Goal: Information Seeking & Learning: Learn about a topic

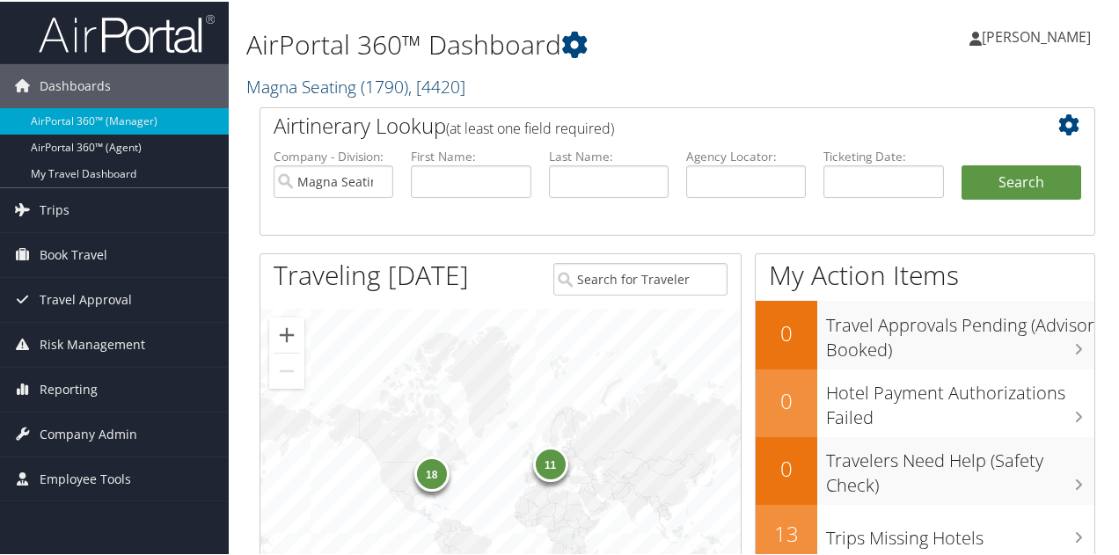
click at [339, 89] on link "Magna Seating ( 1790 ) , [ 4420 ]" at bounding box center [355, 85] width 219 height 24
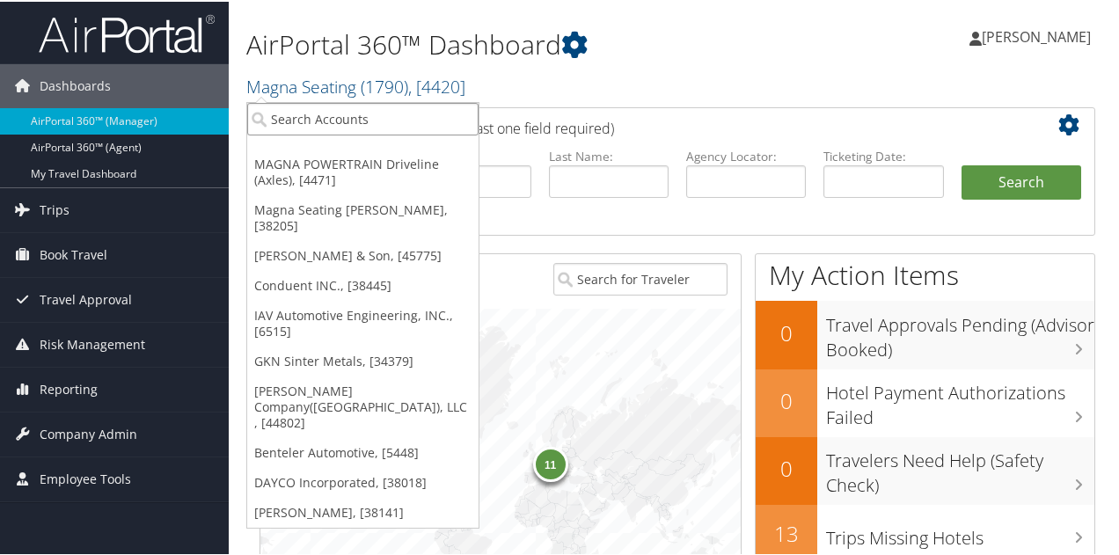
click at [331, 121] on input "search" at bounding box center [362, 117] width 231 height 33
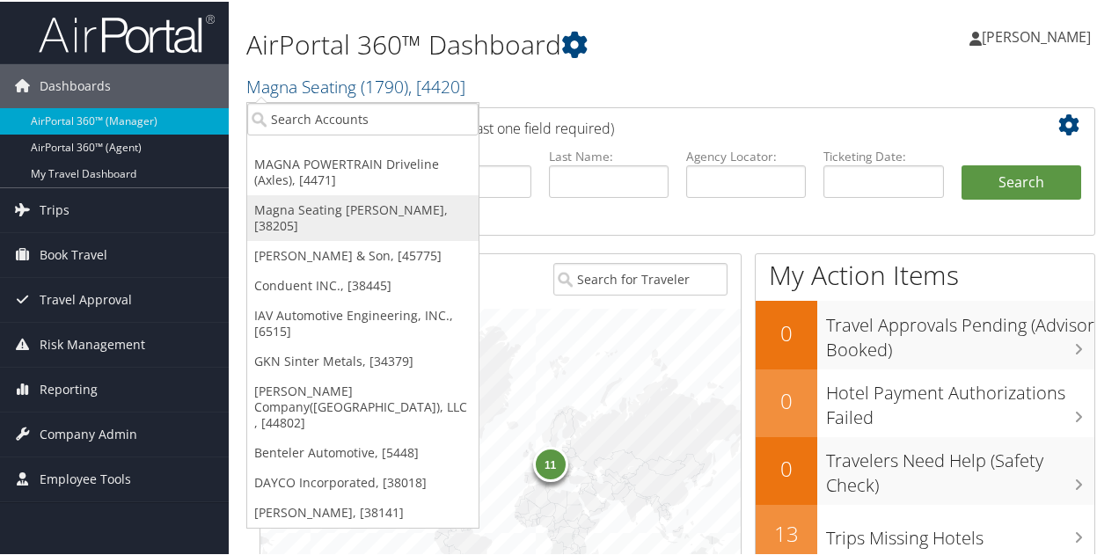
click at [345, 204] on link "Magna Seating [PERSON_NAME], [38205]" at bounding box center [362, 216] width 231 height 46
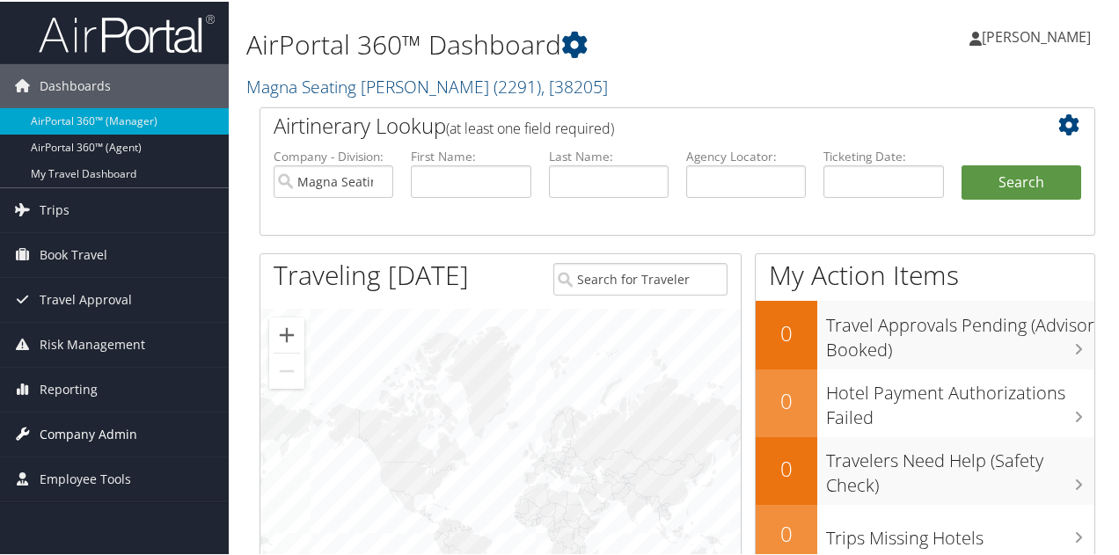
click at [116, 425] on span "Company Admin" at bounding box center [89, 433] width 98 height 44
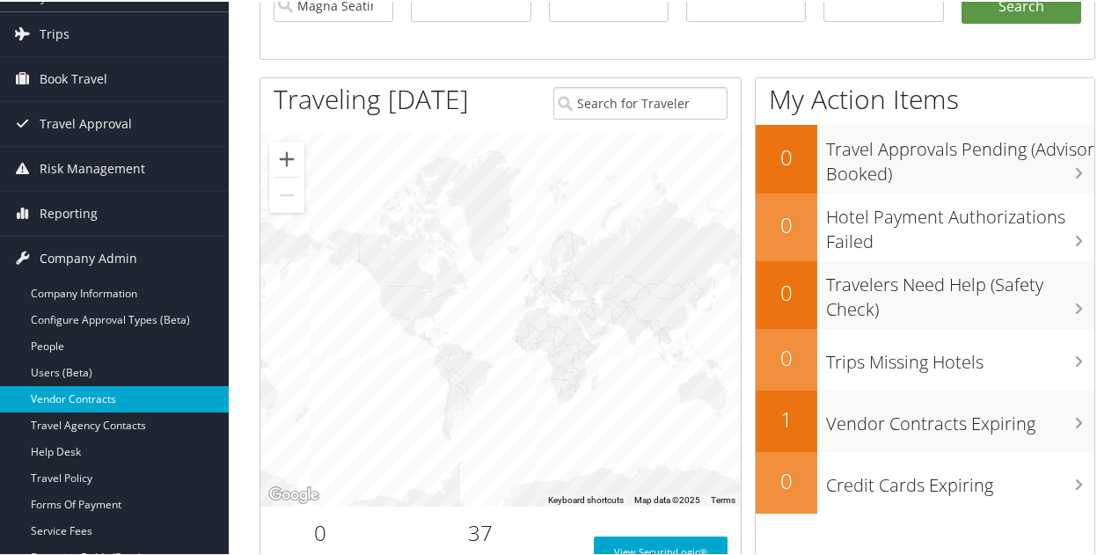
click at [106, 391] on link "Vendor Contracts" at bounding box center [114, 397] width 229 height 26
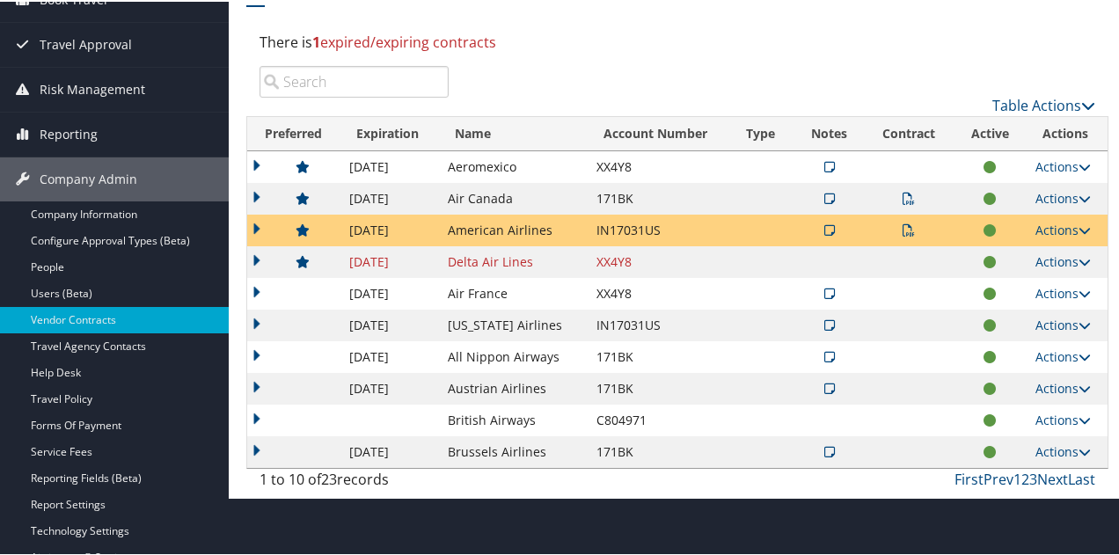
scroll to position [264, 0]
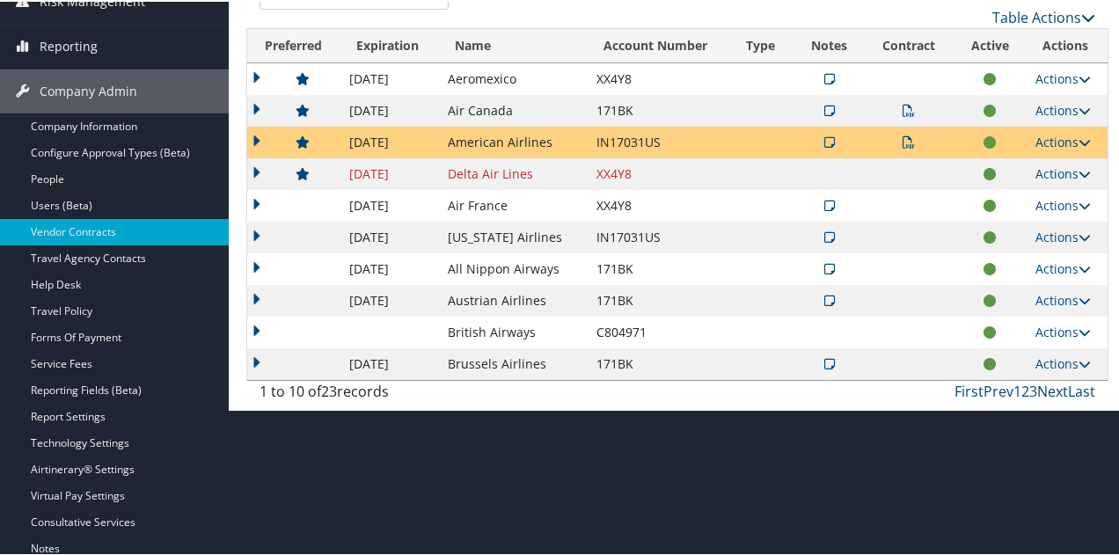
click at [1038, 385] on link "Next" at bounding box center [1052, 389] width 31 height 19
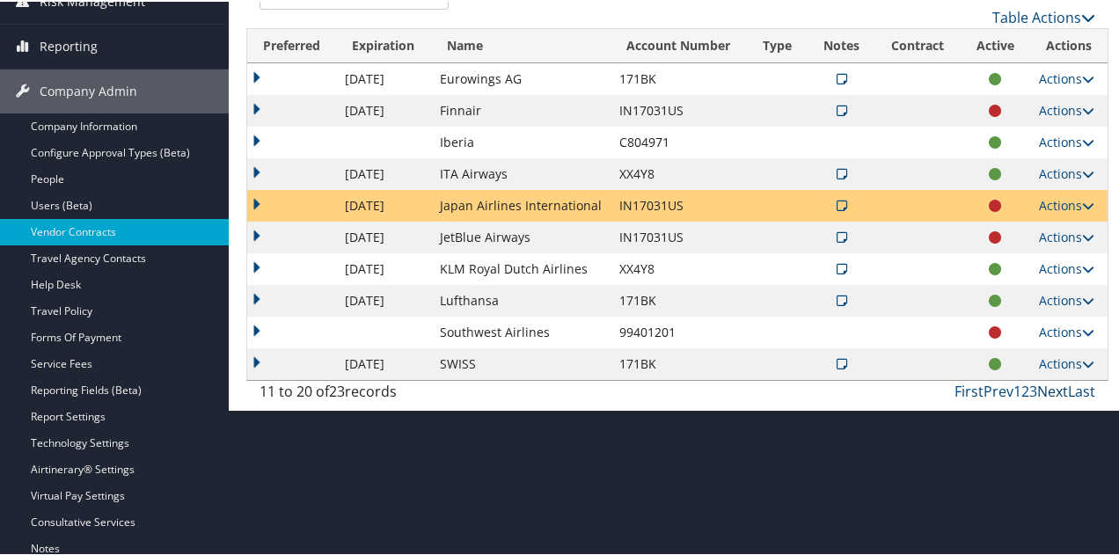
click at [1038, 385] on link "Next" at bounding box center [1052, 389] width 31 height 19
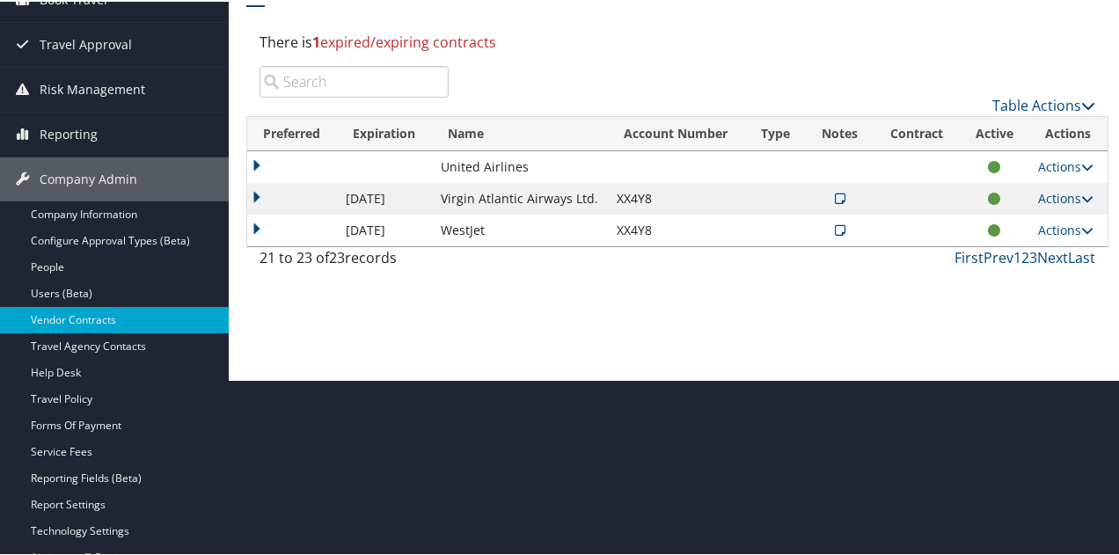
scroll to position [0, 0]
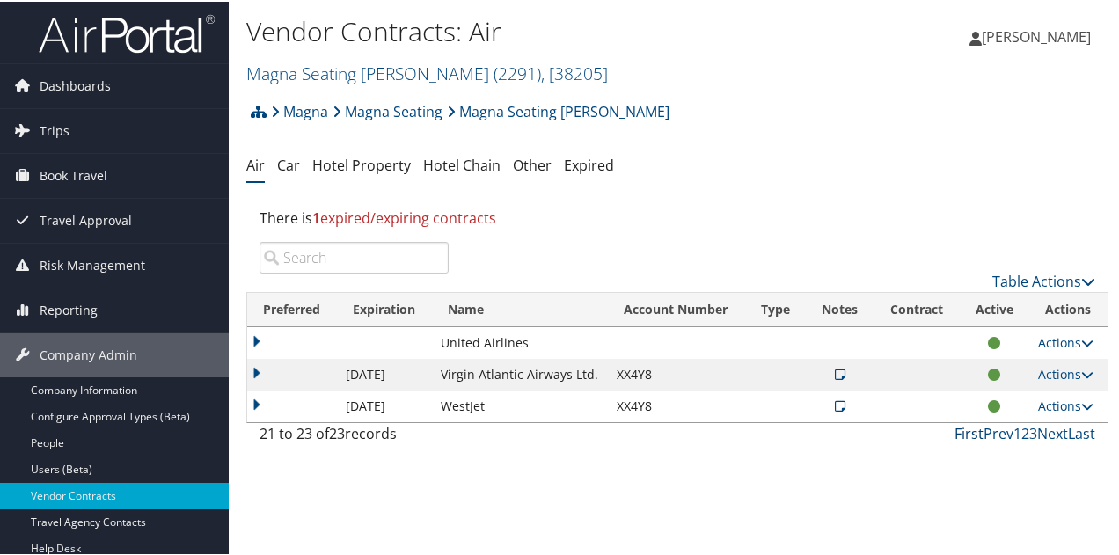
click at [959, 433] on link "First" at bounding box center [968, 431] width 29 height 19
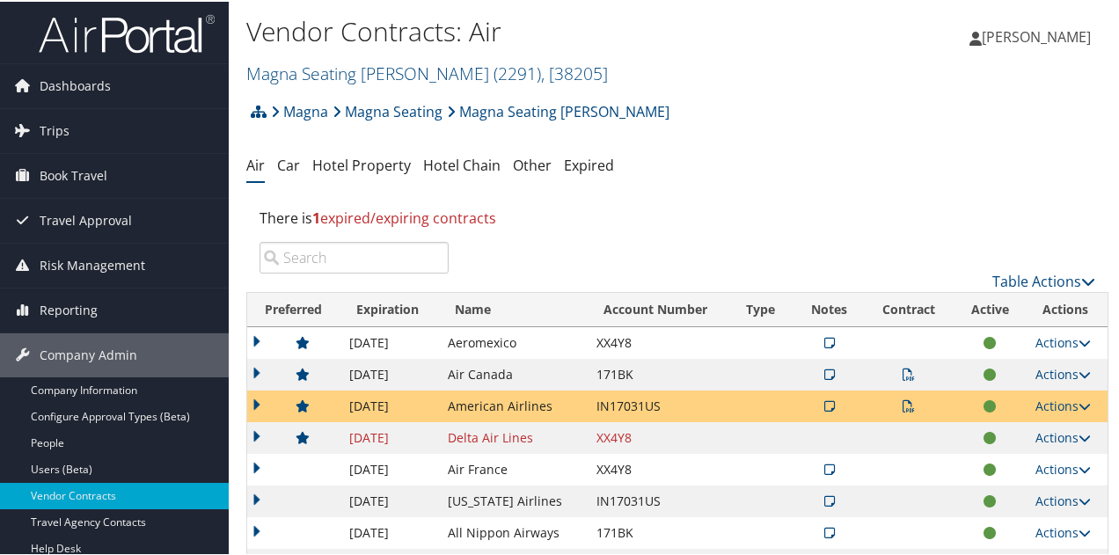
click at [817, 373] on td at bounding box center [828, 373] width 71 height 32
click at [828, 374] on icon at bounding box center [829, 373] width 11 height 12
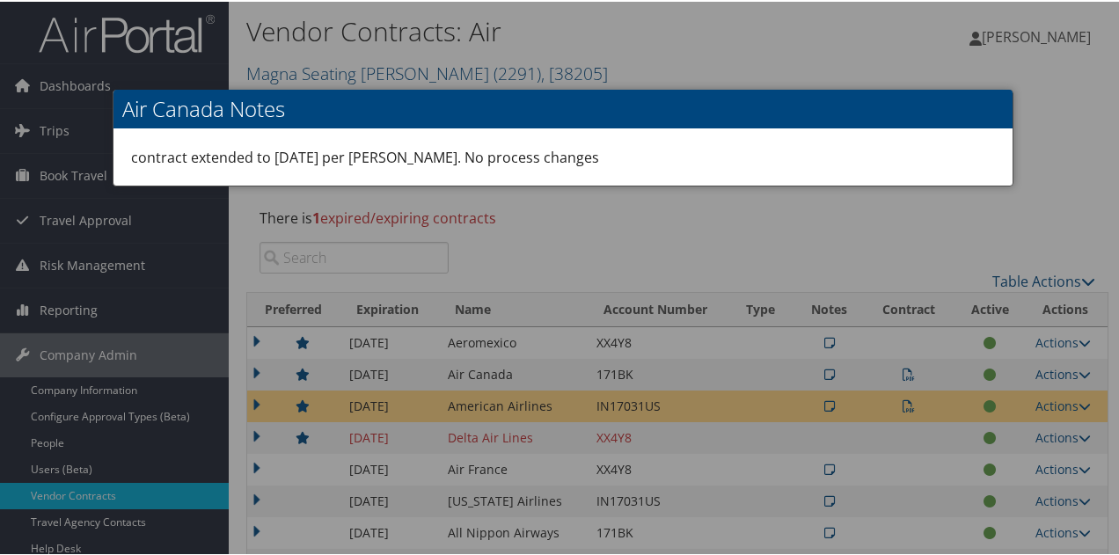
drag, startPoint x: 1062, startPoint y: 149, endPoint x: 1061, endPoint y: 200, distance: 51.0
click at [1063, 149] on div at bounding box center [563, 277] width 1126 height 555
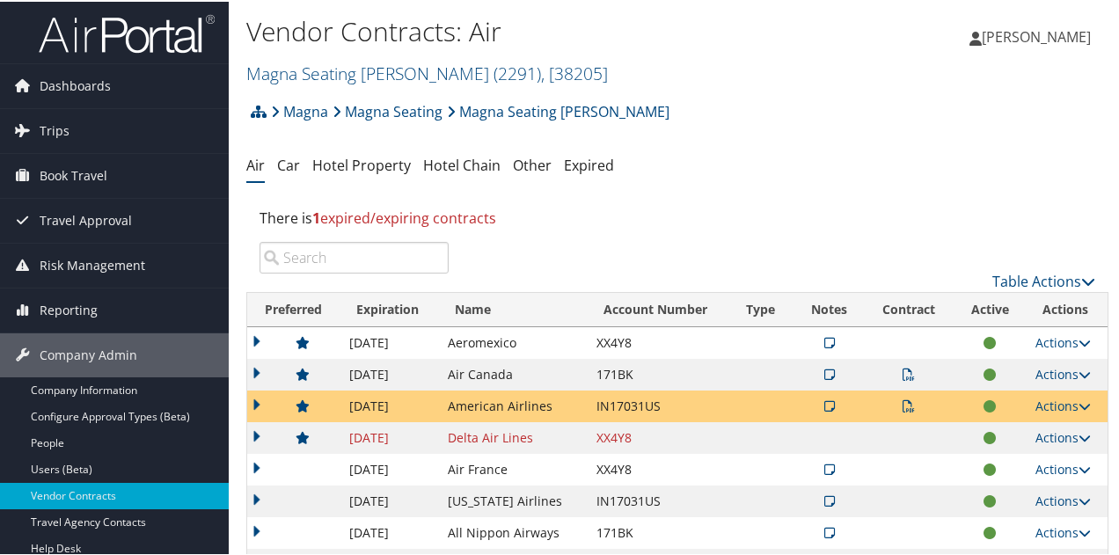
click at [908, 405] on icon at bounding box center [908, 404] width 12 height 12
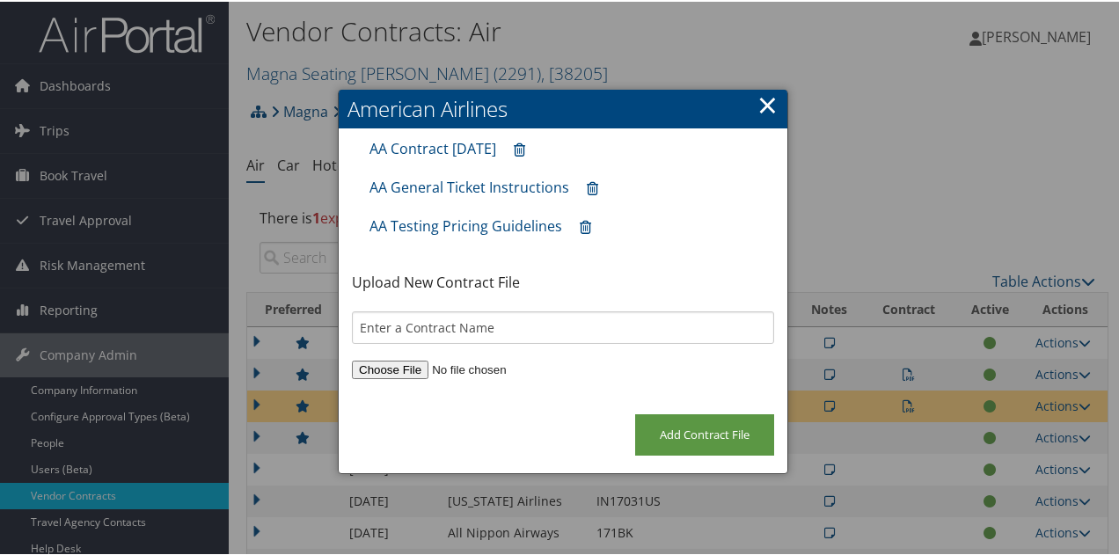
click at [772, 105] on link "×" at bounding box center [767, 102] width 20 height 35
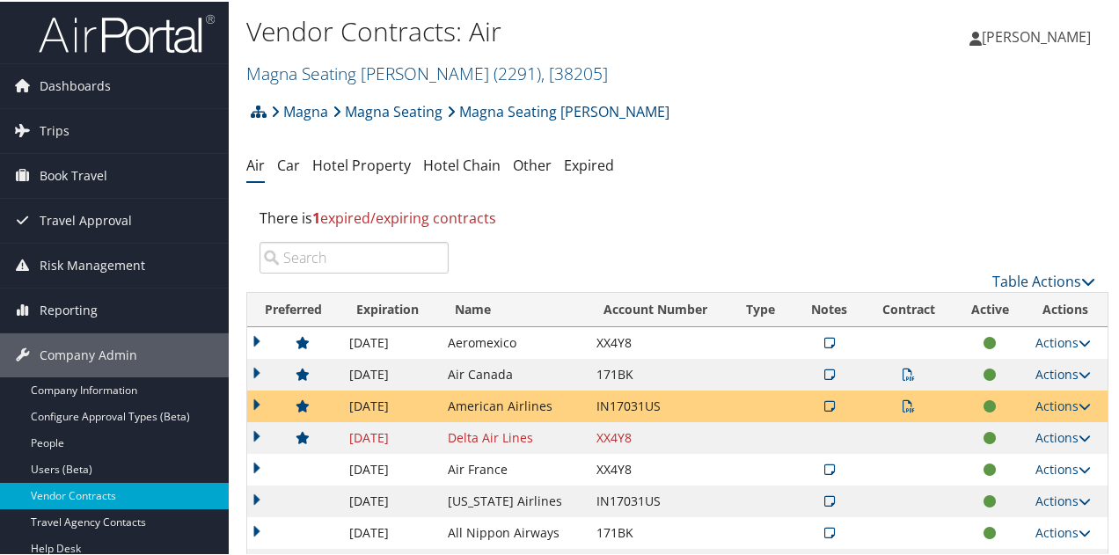
click at [902, 372] on icon at bounding box center [908, 373] width 12 height 12
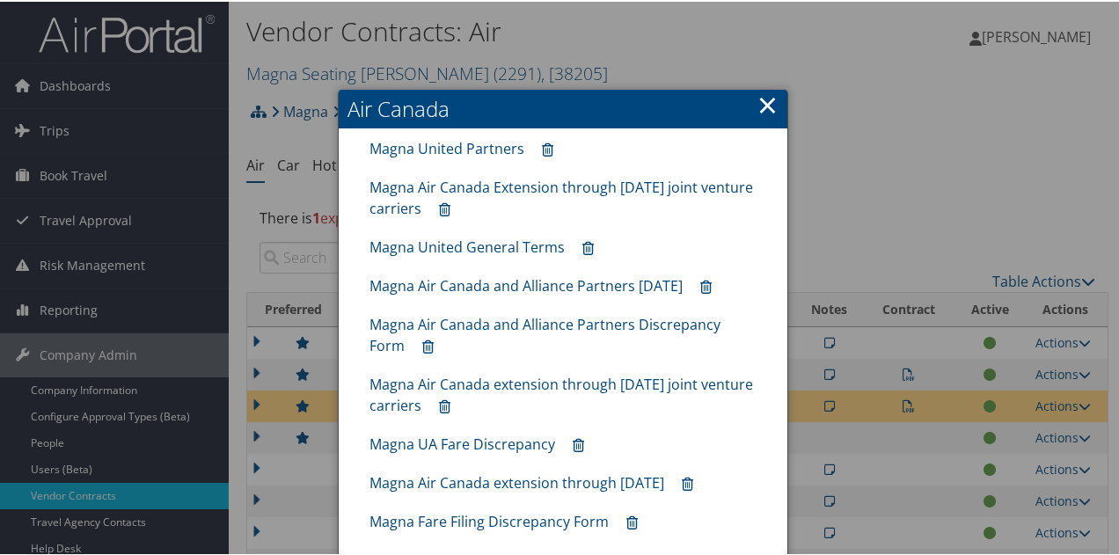
click at [757, 102] on link "×" at bounding box center [767, 102] width 20 height 35
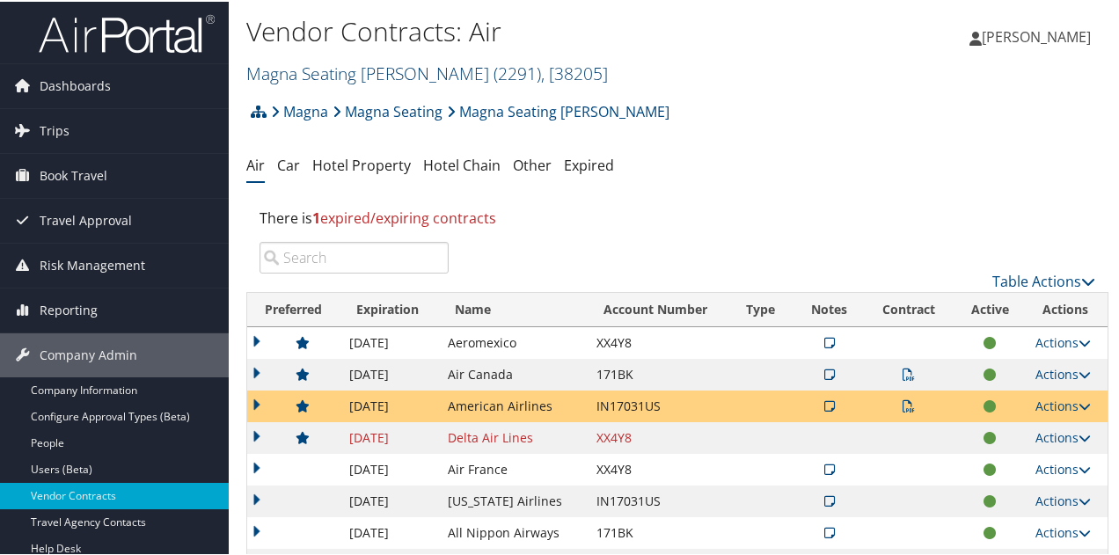
click at [407, 79] on link "Magna Seating [PERSON_NAME] ( 2291 ) , [ 38205 ]" at bounding box center [426, 72] width 361 height 24
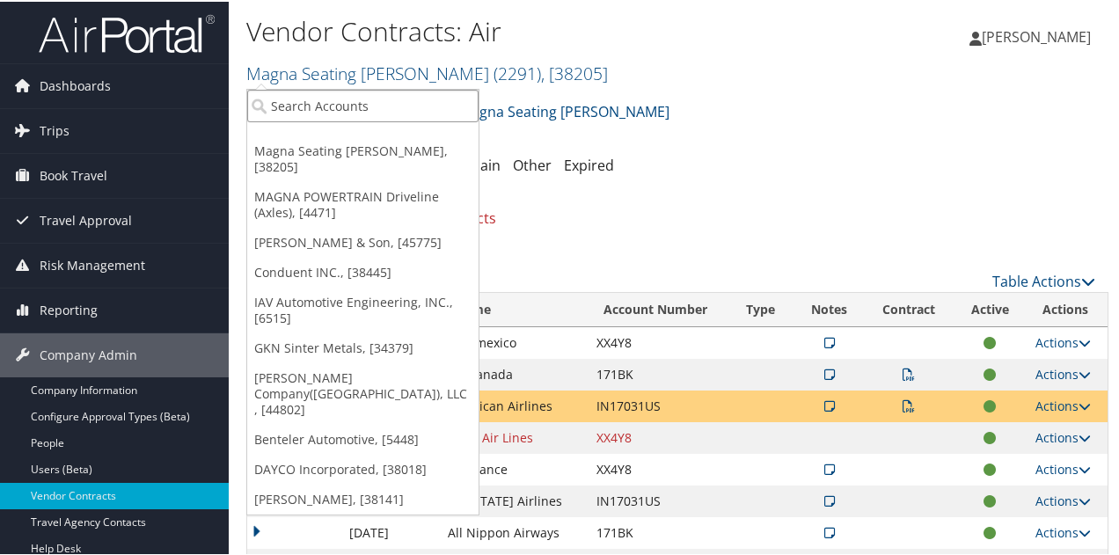
click at [376, 113] on input "search" at bounding box center [362, 104] width 231 height 33
type input "magna"
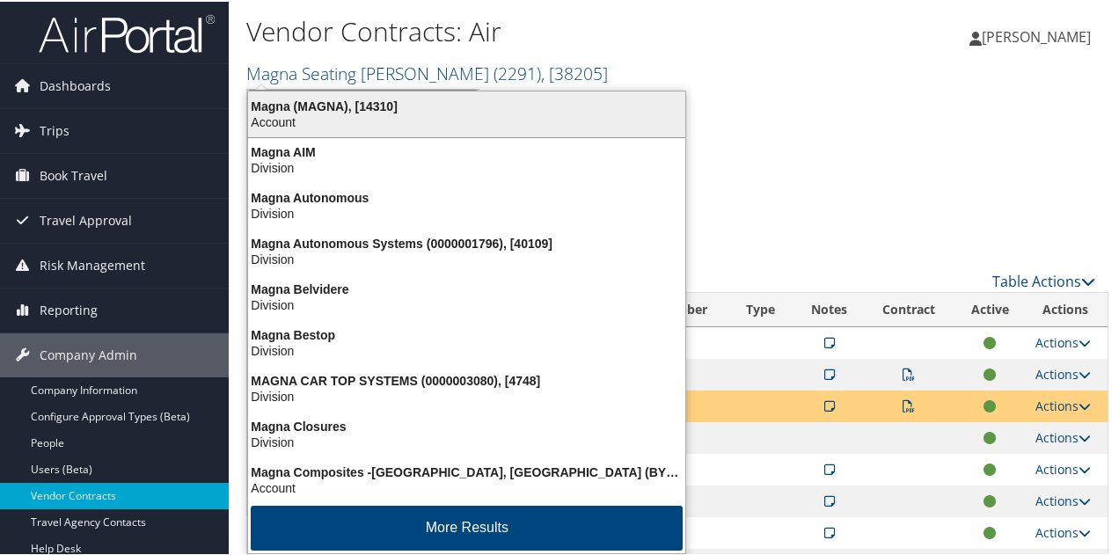
click at [375, 113] on div "Account" at bounding box center [466, 121] width 458 height 16
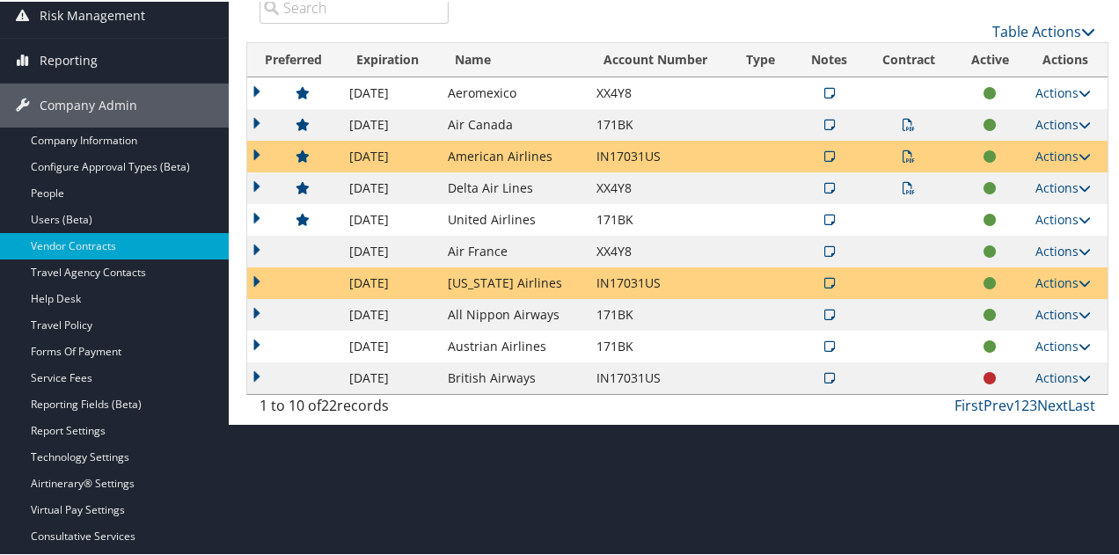
scroll to position [264, 0]
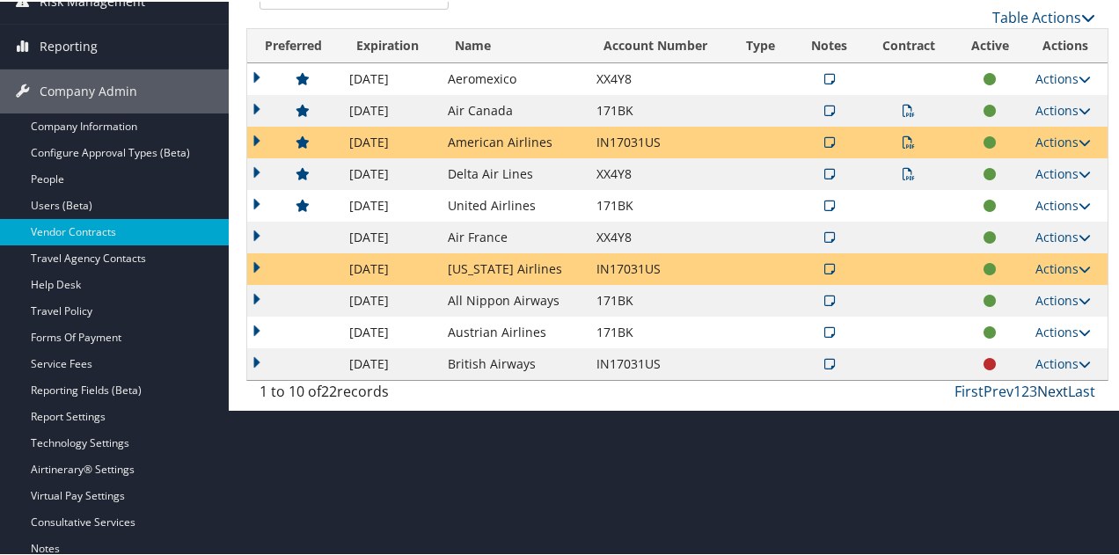
click at [1043, 386] on link "Next" at bounding box center [1052, 389] width 31 height 19
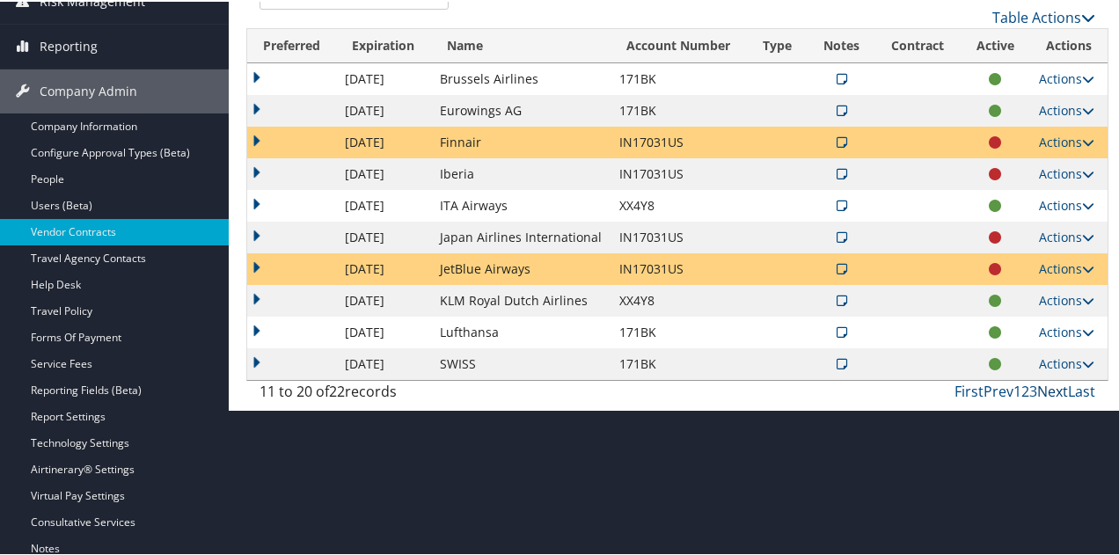
click at [1043, 386] on link "Next" at bounding box center [1052, 389] width 31 height 19
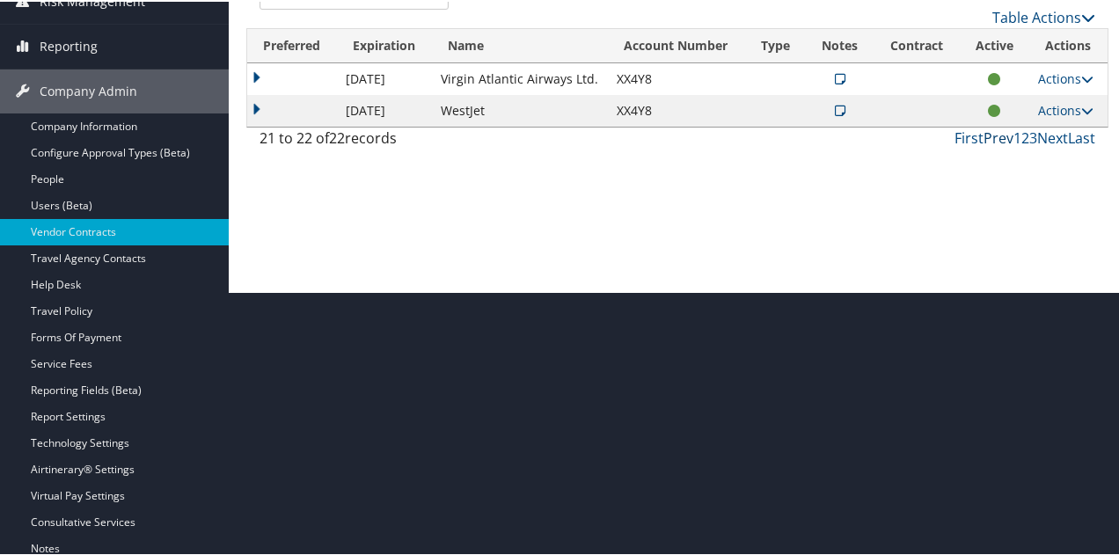
click at [993, 136] on link "Prev" at bounding box center [998, 136] width 30 height 19
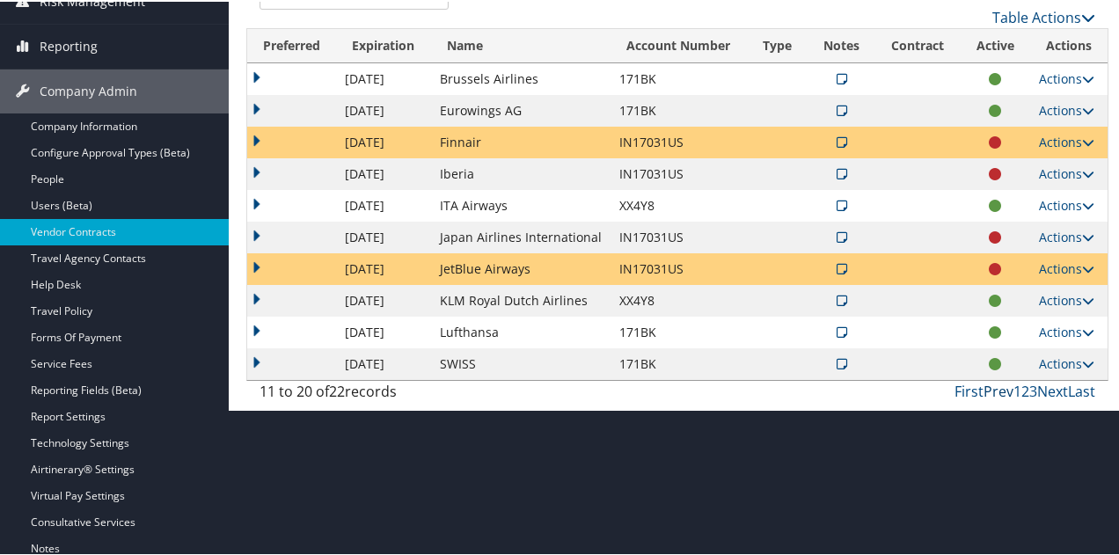
click at [994, 386] on link "Prev" at bounding box center [998, 389] width 30 height 19
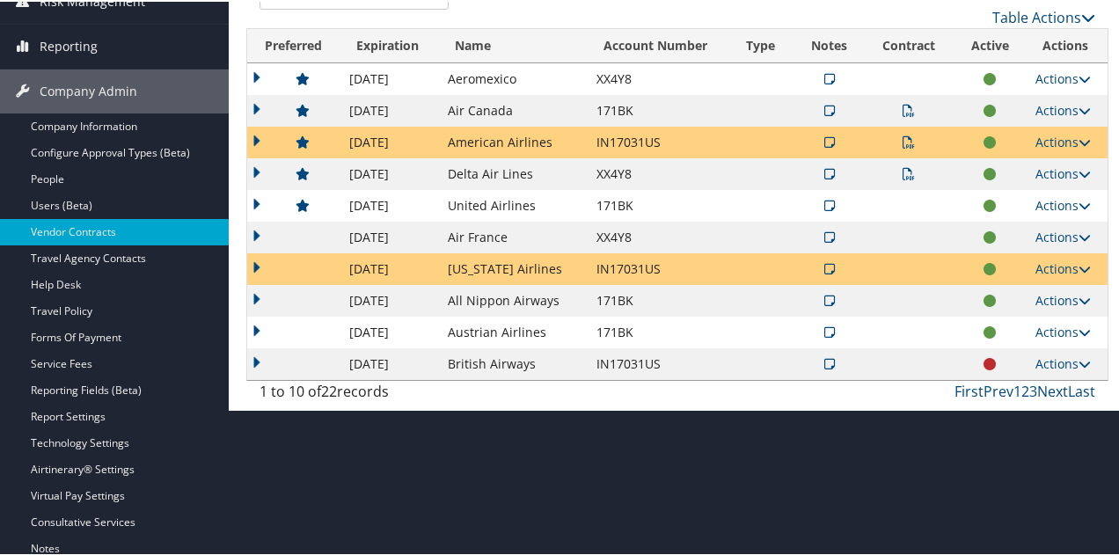
click at [902, 112] on icon at bounding box center [908, 109] width 12 height 12
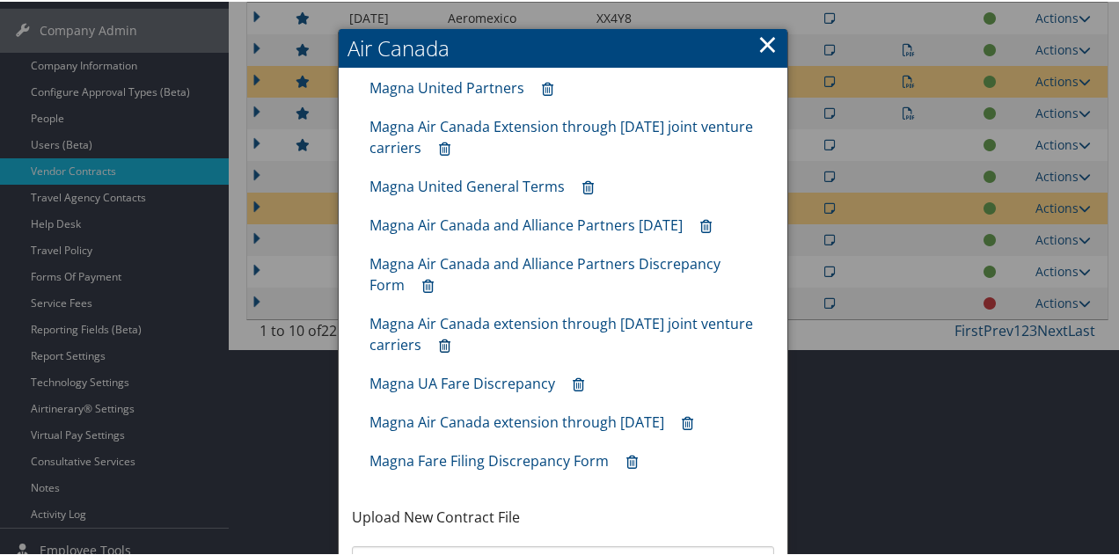
scroll to position [352, 0]
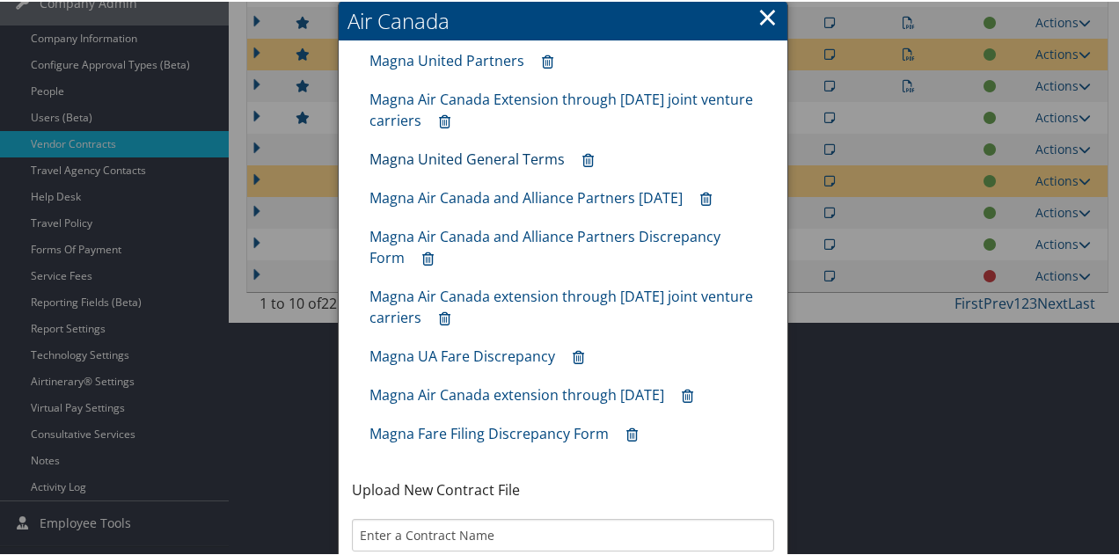
click at [531, 161] on link "Magna United General Terms" at bounding box center [466, 157] width 195 height 19
click at [452, 94] on link "Magna Air Canada Extension through 31AUG25 joint venture carriers" at bounding box center [560, 108] width 383 height 40
click at [436, 55] on link "Magna United Partners" at bounding box center [446, 58] width 155 height 19
click at [429, 97] on link "Magna Air Canada Extension through 31AUG25 joint venture carriers" at bounding box center [560, 108] width 383 height 40
